Goal: Navigation & Orientation: Find specific page/section

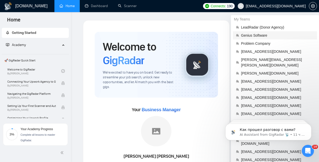
click at [255, 36] on span "Genius Software" at bounding box center [277, 36] width 73 height 6
